Goal: Task Accomplishment & Management: Complete application form

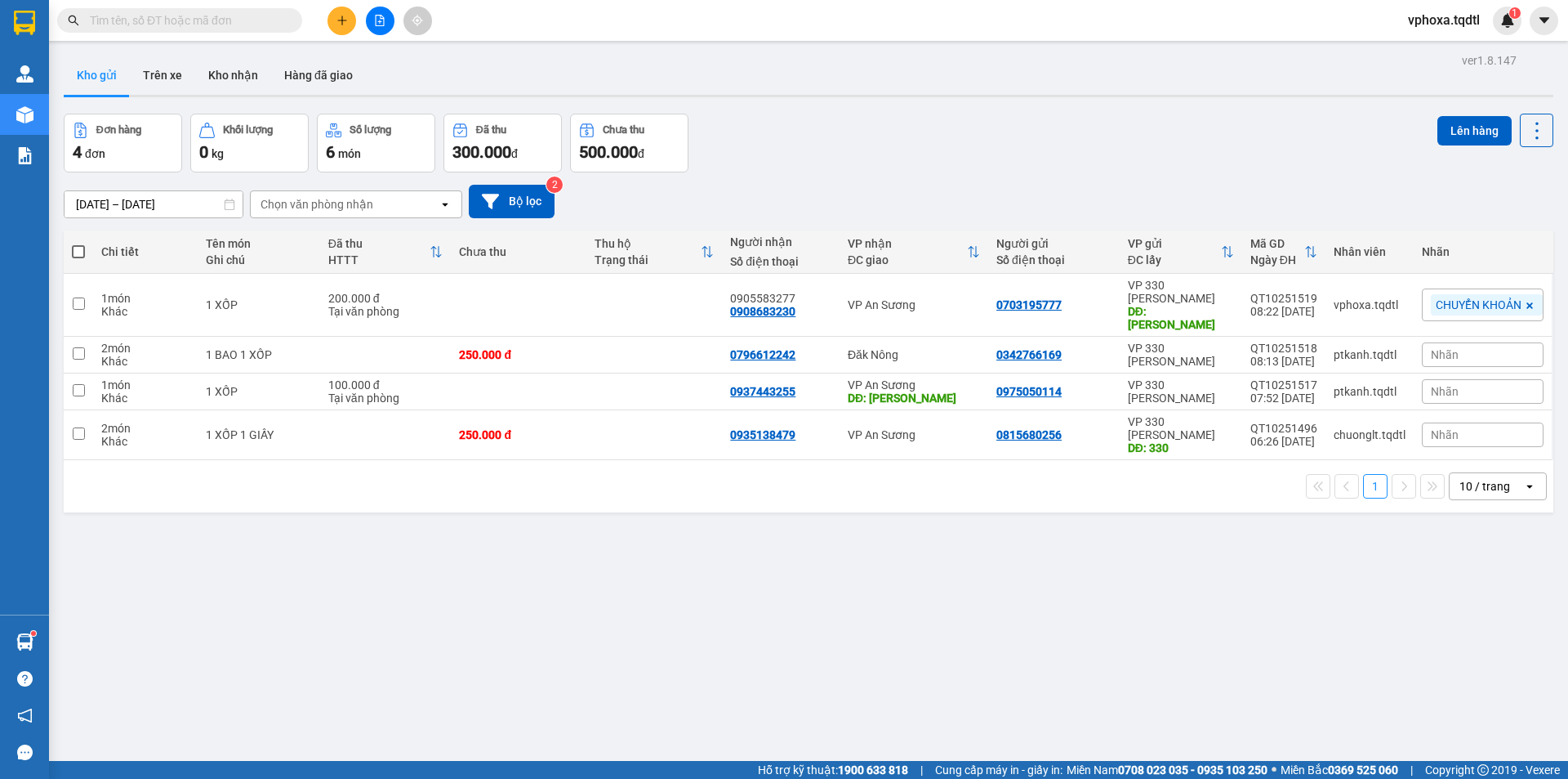
click at [173, 22] on input "text" at bounding box center [186, 21] width 193 height 18
click at [336, 16] on icon "plus" at bounding box center [342, 21] width 12 height 12
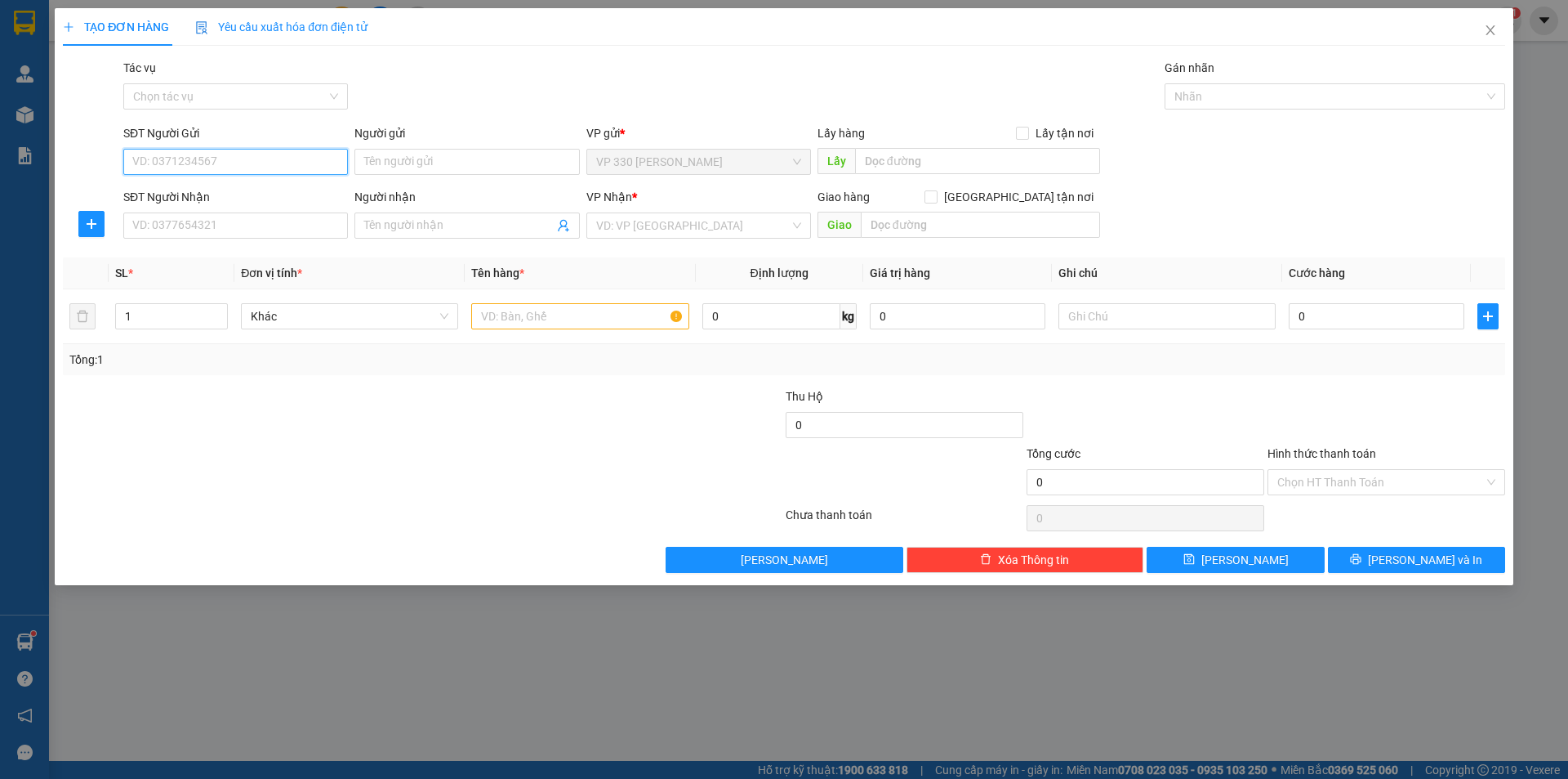
click at [182, 158] on input "SĐT Người Gửi" at bounding box center [235, 161] width 225 height 26
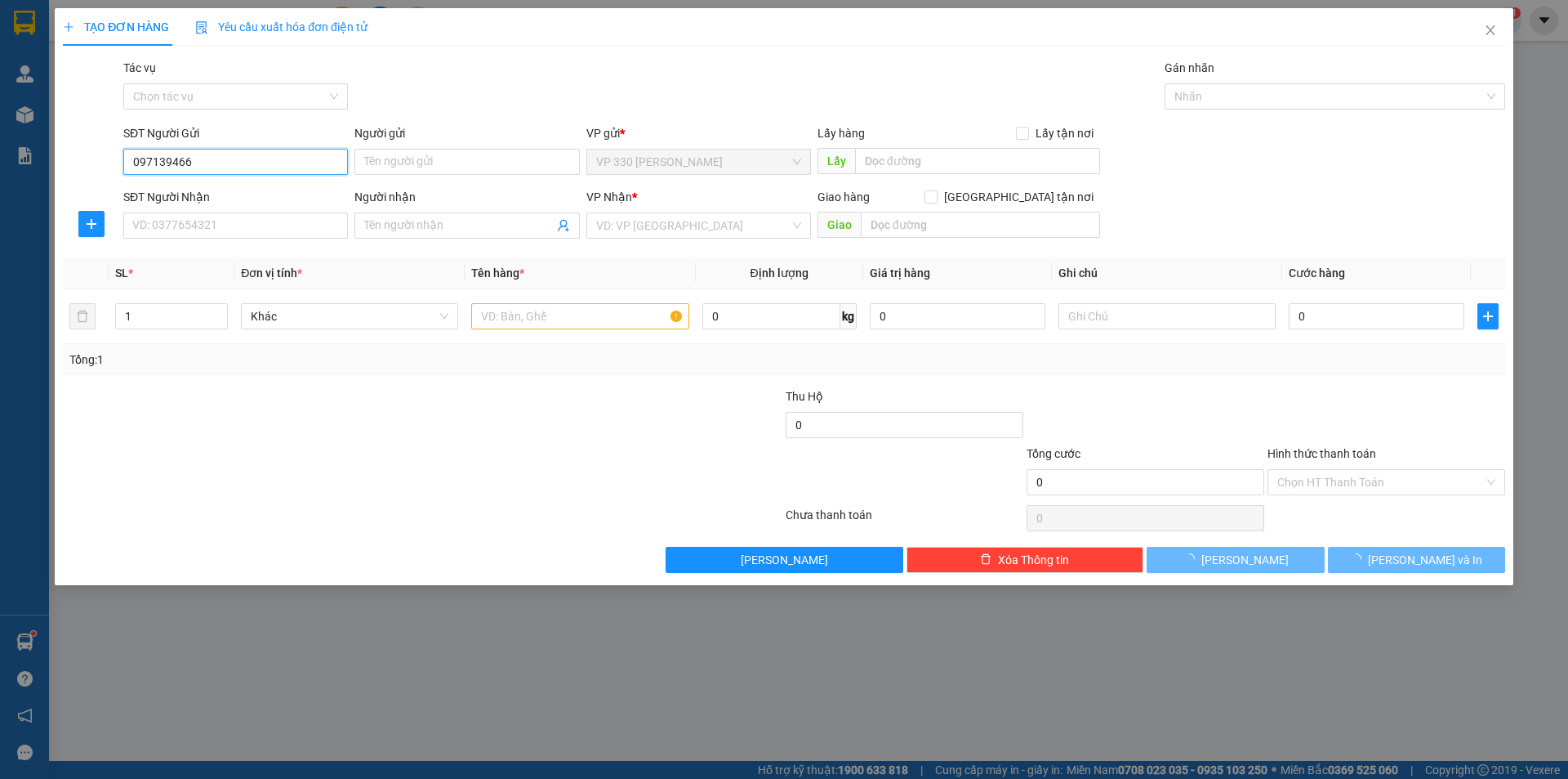
type input "0971394668"
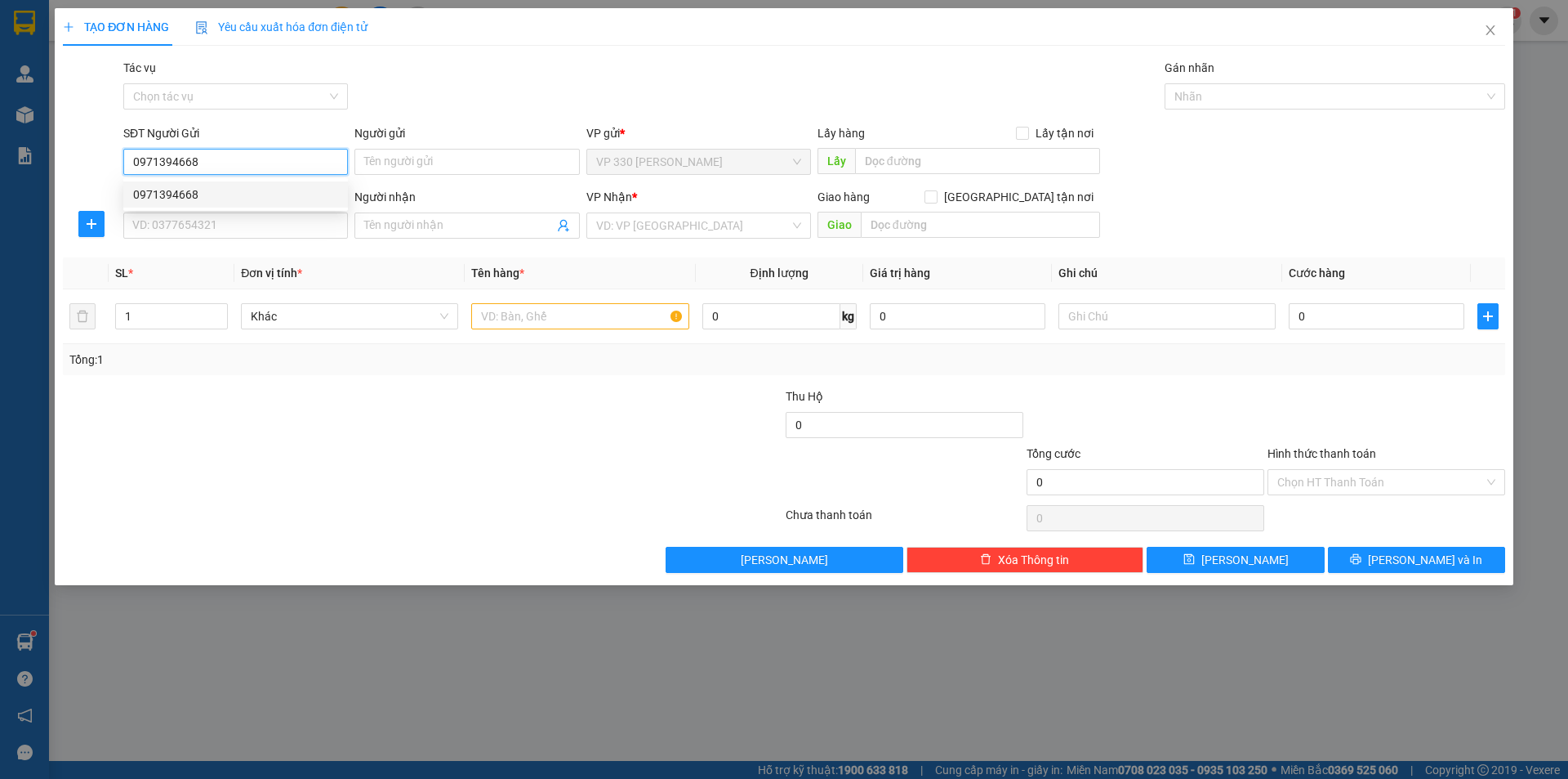
click at [231, 190] on div "0971394668" at bounding box center [235, 194] width 205 height 18
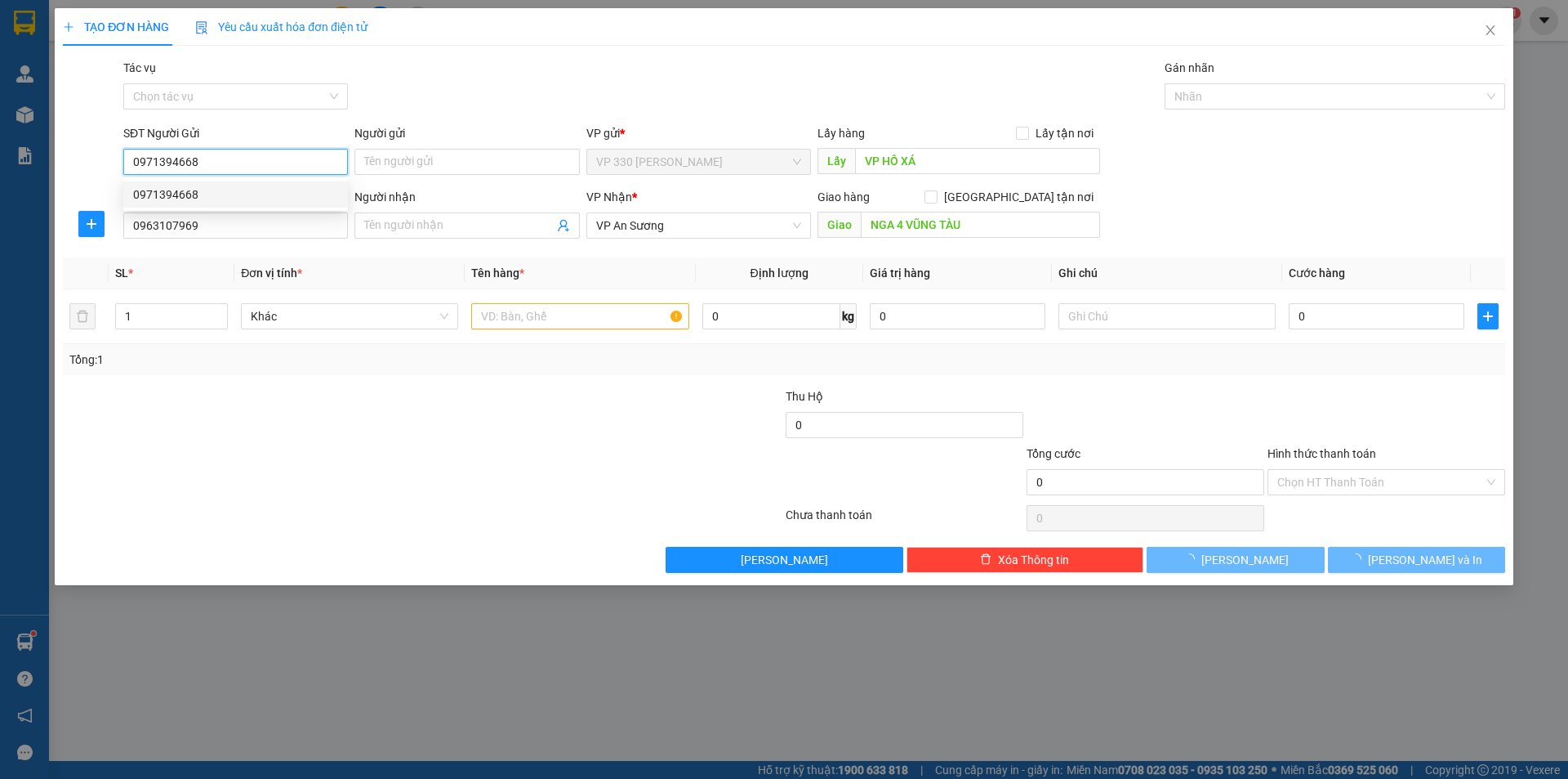
type input "VP HỒ XÁ"
type input "0963107969"
type input "NGA 4 VŨNG TÀU"
type input "150.000"
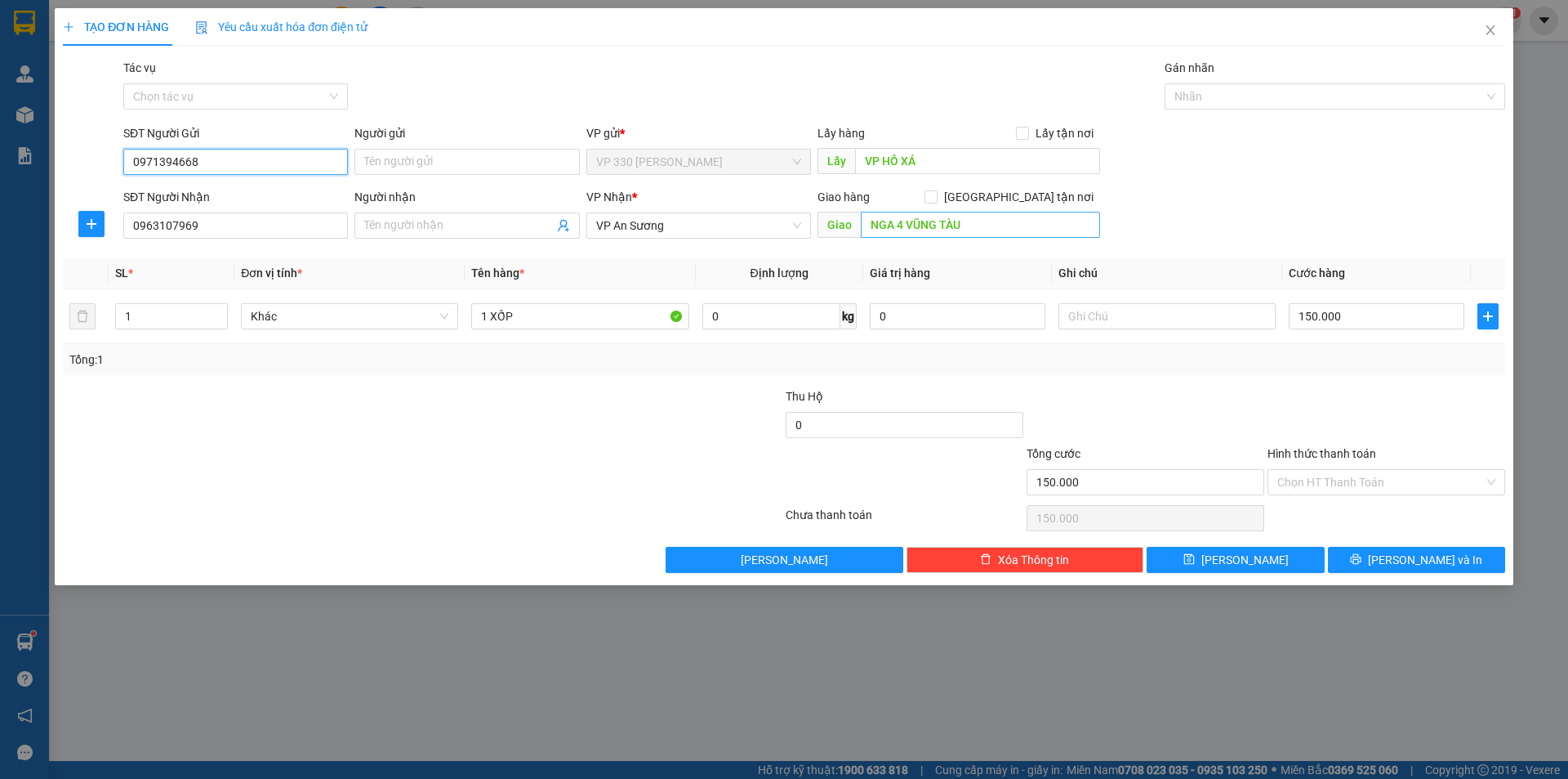
type input "0971394668"
click at [901, 223] on input "NGA 4 VŨNG TÀU" at bounding box center [980, 225] width 239 height 26
type input "n"
click at [953, 220] on input "NGÃ 3 VŨNG T ÀU" at bounding box center [980, 225] width 239 height 26
type input "NGÃ 3 VŨNG TÀU"
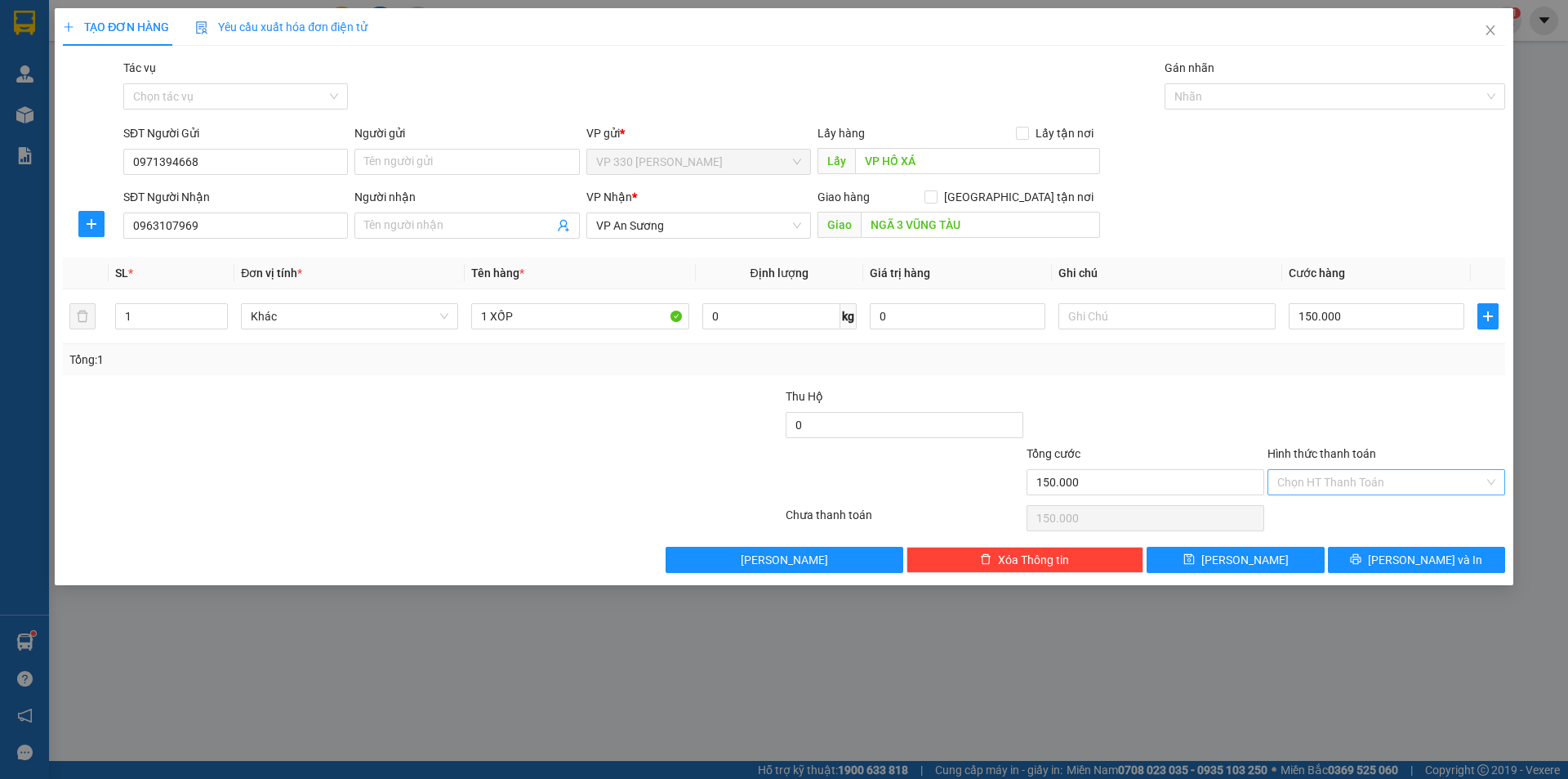
click at [1332, 484] on input "Hình thức thanh toán" at bounding box center [1380, 482] width 207 height 25
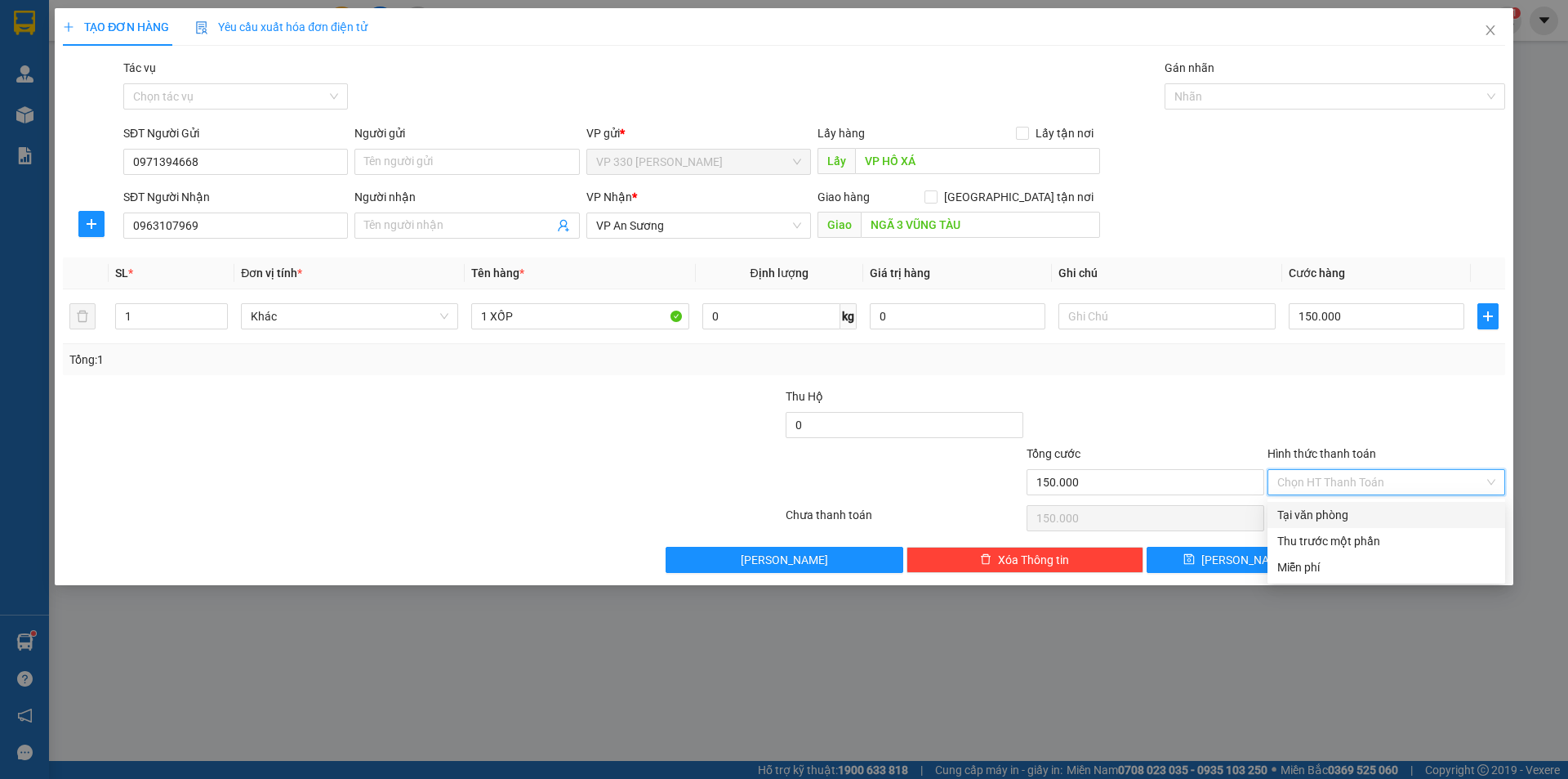
click at [1316, 513] on div "Tại văn phòng" at bounding box center [1386, 515] width 218 height 18
type input "0"
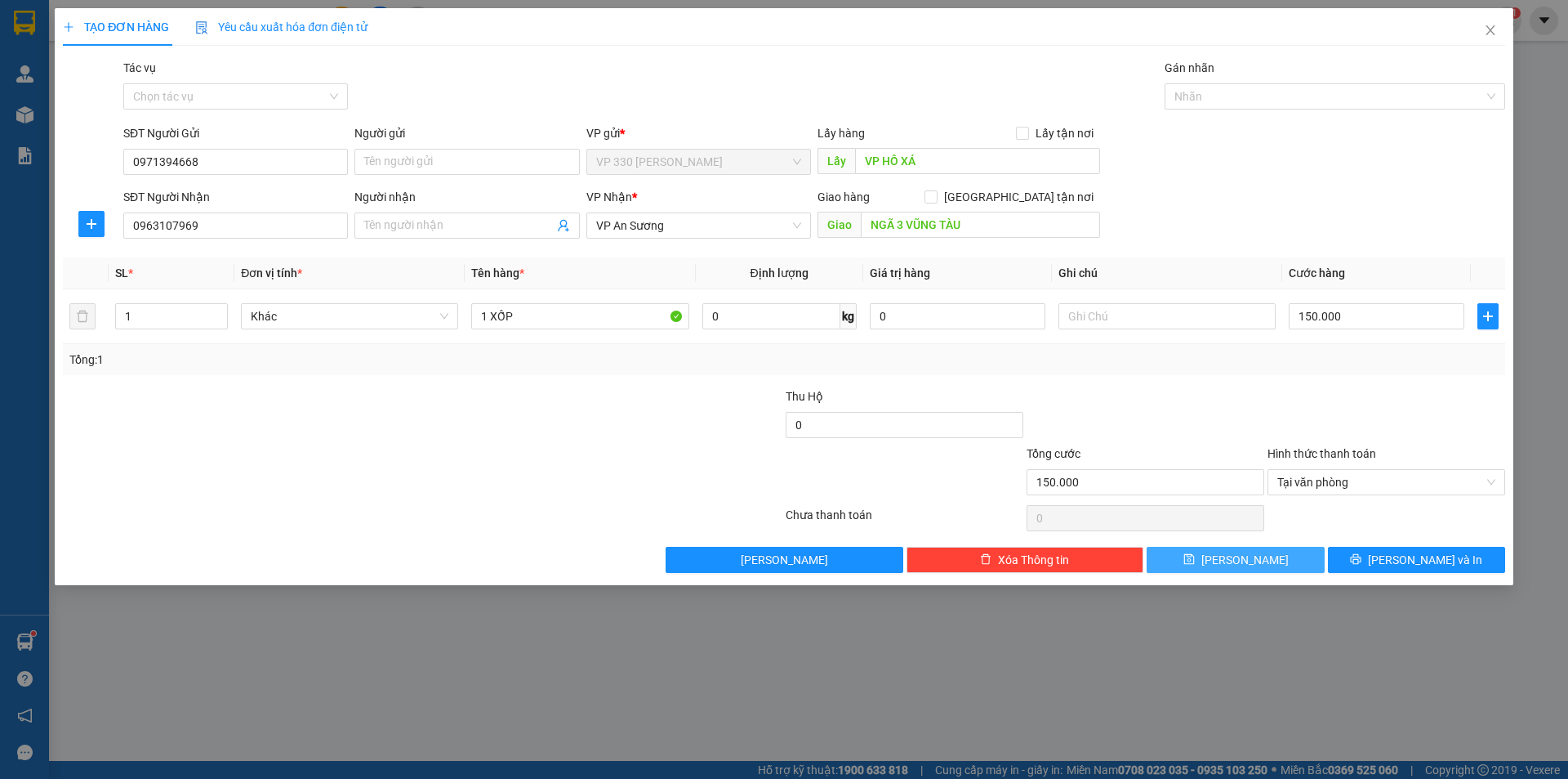
click at [1256, 556] on button "[PERSON_NAME]" at bounding box center [1235, 559] width 177 height 26
type input "0"
